Goal: Task Accomplishment & Management: Manage account settings

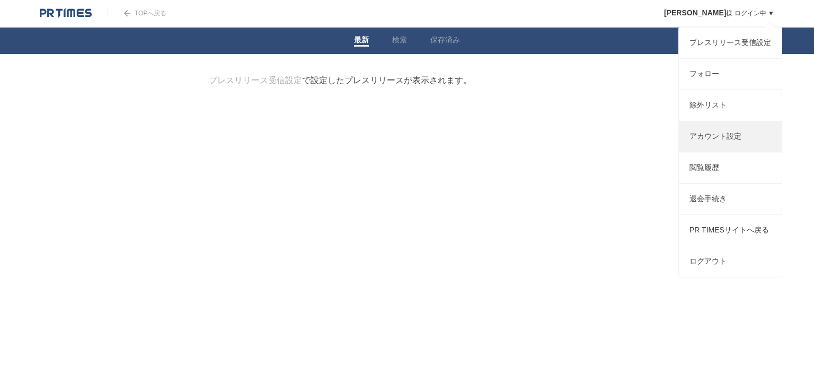
click at [723, 142] on link "アカウント設定" at bounding box center [730, 136] width 103 height 31
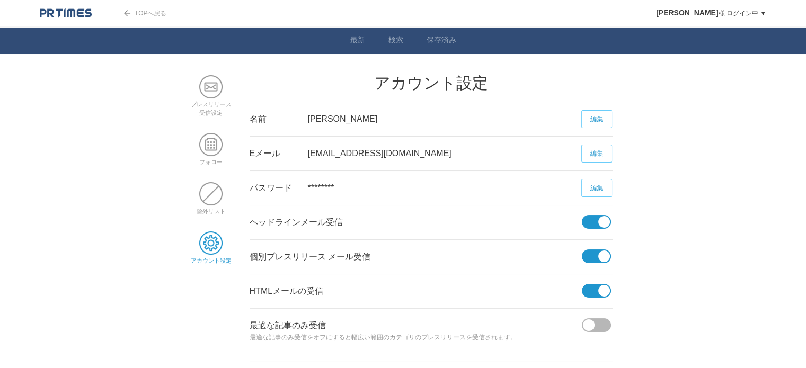
click at [602, 223] on span at bounding box center [604, 222] width 12 height 12
click at [0, 0] on input "checkbox" at bounding box center [0, 0] width 0 height 0
click at [600, 258] on span at bounding box center [604, 257] width 12 height 12
click at [0, 0] on input "checkbox" at bounding box center [0, 0] width 0 height 0
click at [598, 287] on span at bounding box center [593, 291] width 22 height 14
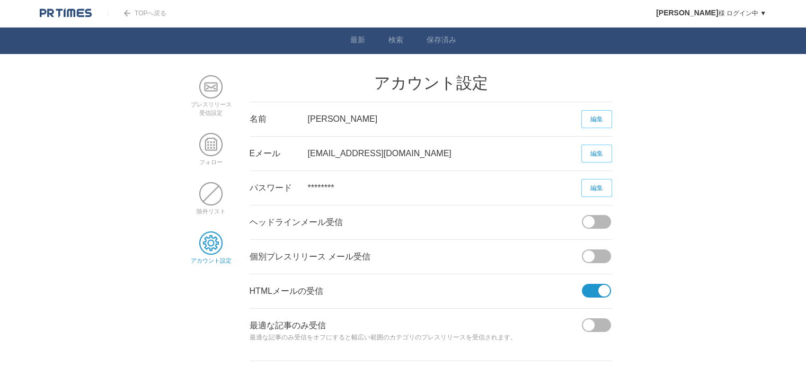
click at [0, 0] on input "checkbox" at bounding box center [0, 0] width 0 height 0
click at [210, 243] on span at bounding box center [210, 243] width 23 height 23
click at [212, 91] on span at bounding box center [210, 86] width 23 height 23
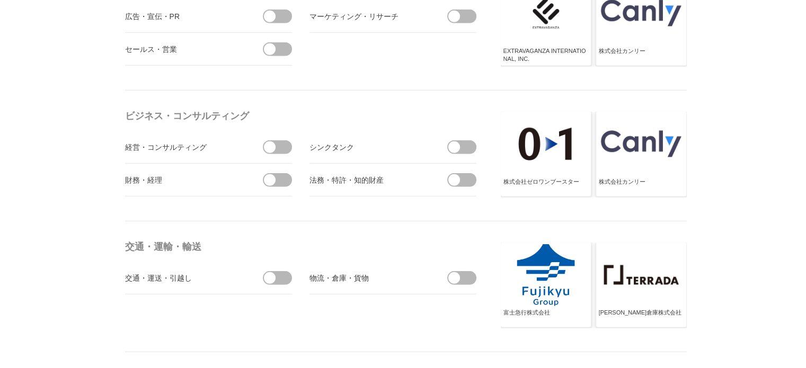
scroll to position [4051, 0]
